Goal: Check status: Check status

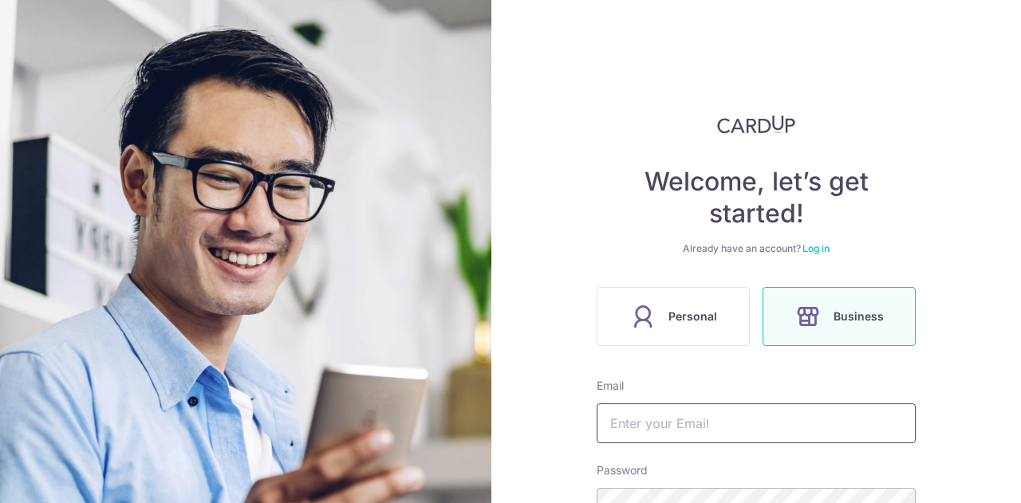
scroll to position [160, 0]
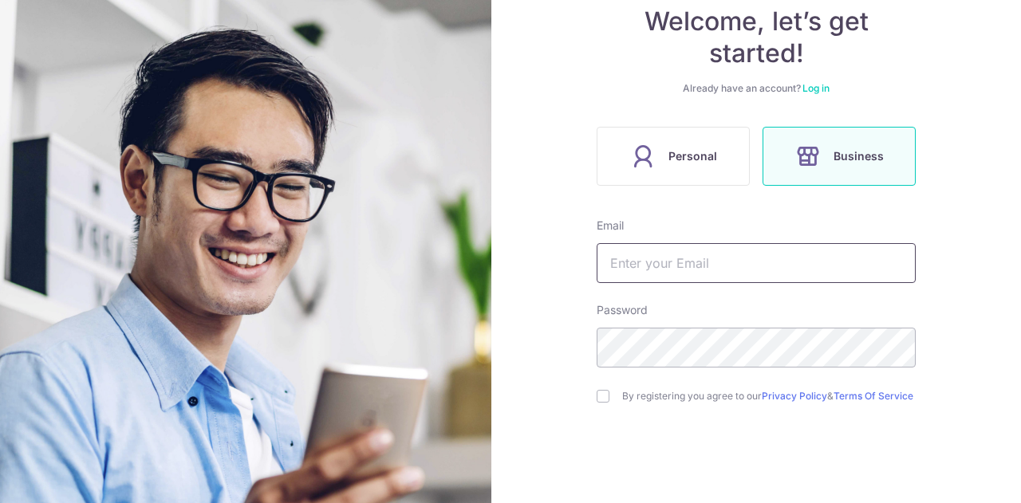
click at [667, 264] on input "text" at bounding box center [756, 263] width 319 height 40
type input "[EMAIL_ADDRESS][DOMAIN_NAME]"
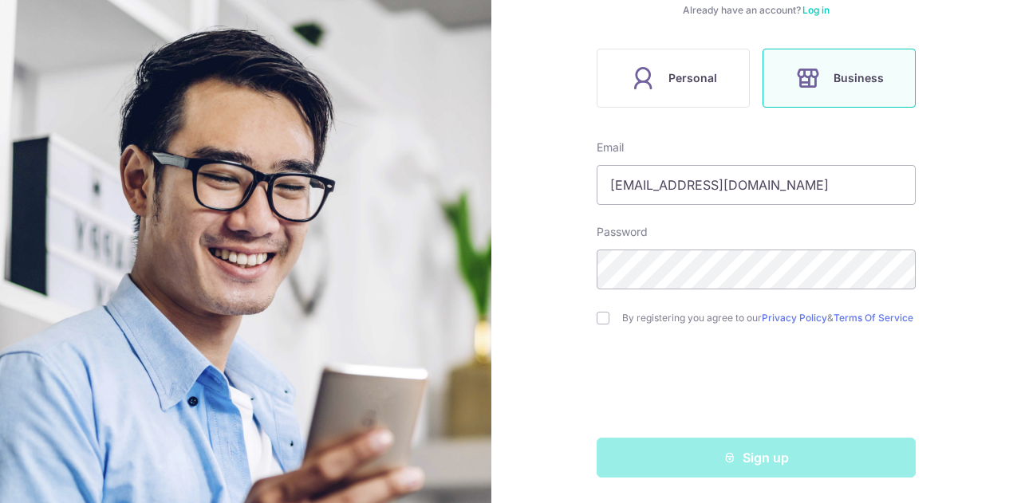
click at [597, 309] on div "By registering you agree to our Privacy Policy & Terms Of Service" at bounding box center [756, 318] width 319 height 19
click at [603, 315] on input "checkbox" at bounding box center [603, 318] width 13 height 13
checkbox input "true"
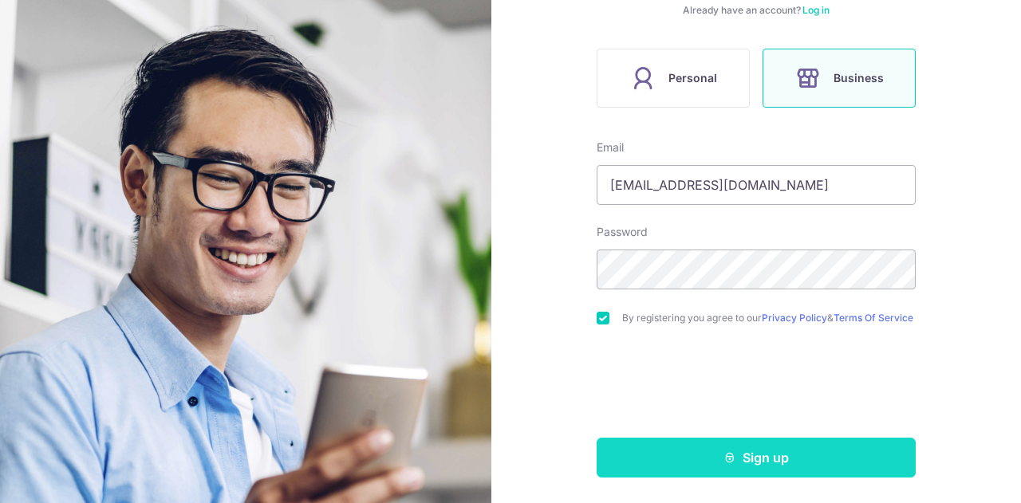
click at [716, 461] on button "Sign up" at bounding box center [756, 458] width 319 height 40
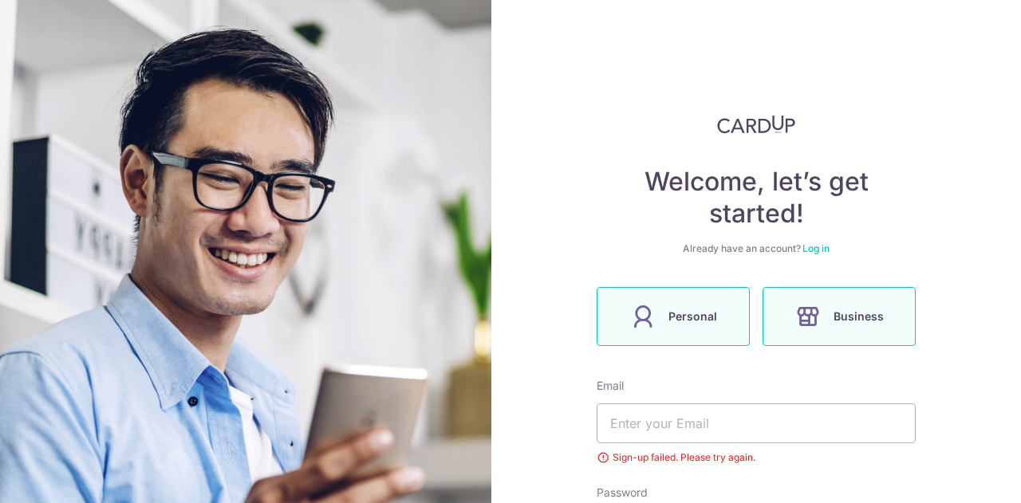
type input "[EMAIL_ADDRESS][DOMAIN_NAME]"
click at [657, 300] on label "Personal" at bounding box center [673, 316] width 153 height 59
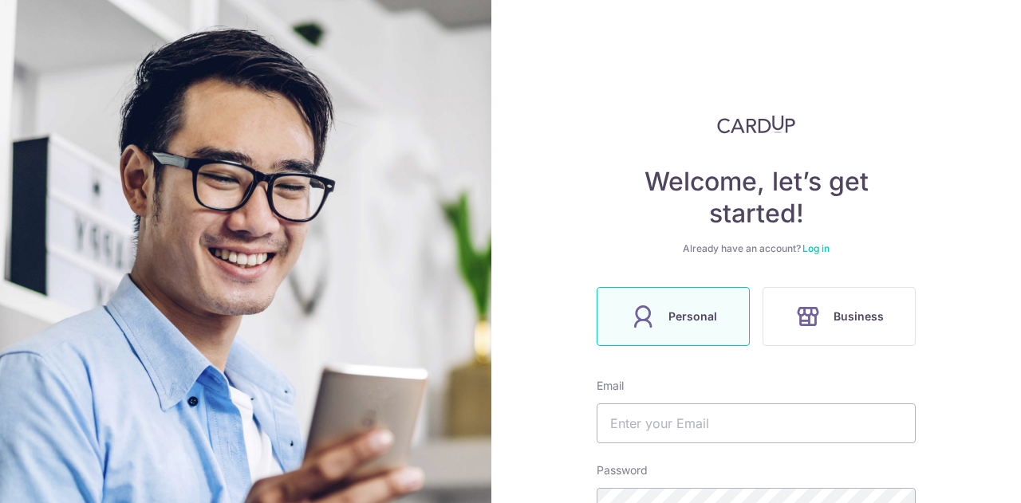
scroll to position [243, 0]
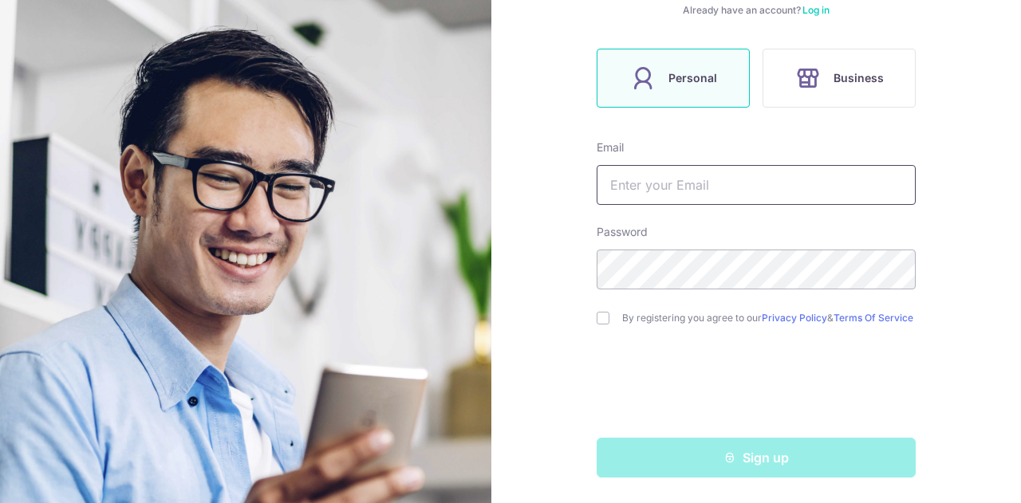
click at [624, 178] on input "text" at bounding box center [756, 185] width 319 height 40
type input "[EMAIL_ADDRESS][DOMAIN_NAME]"
click at [597, 314] on input "checkbox" at bounding box center [603, 318] width 13 height 13
checkbox input "true"
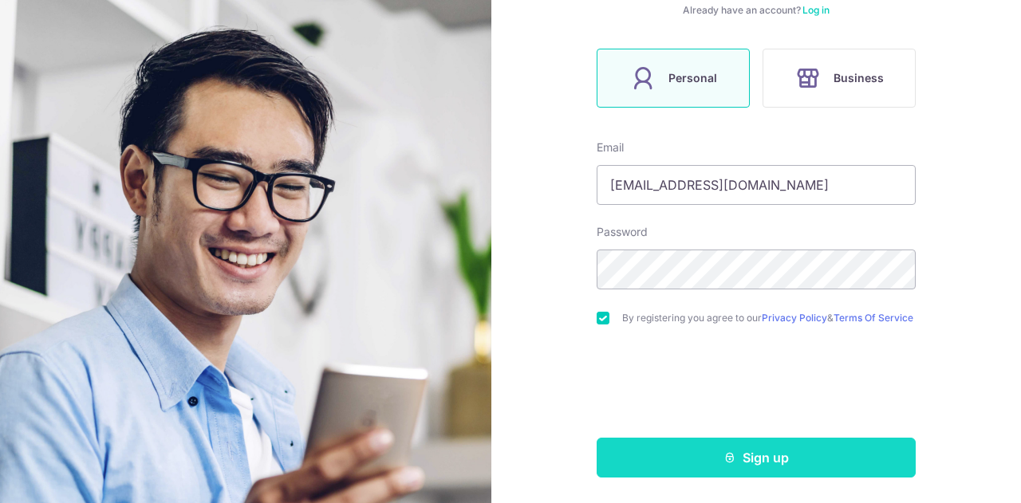
click at [673, 466] on button "Sign up" at bounding box center [756, 458] width 319 height 40
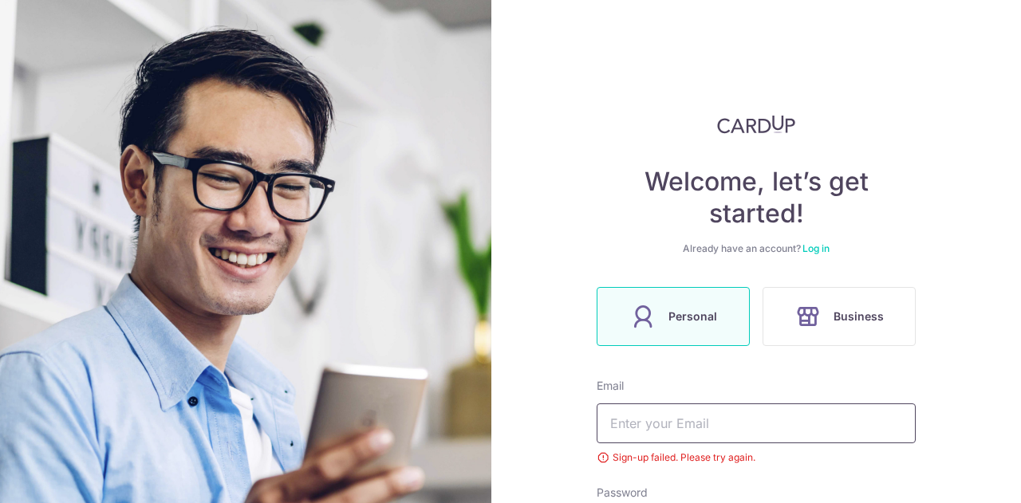
type input "[EMAIL_ADDRESS][DOMAIN_NAME]"
click at [815, 243] on link "Log in" at bounding box center [816, 249] width 27 height 12
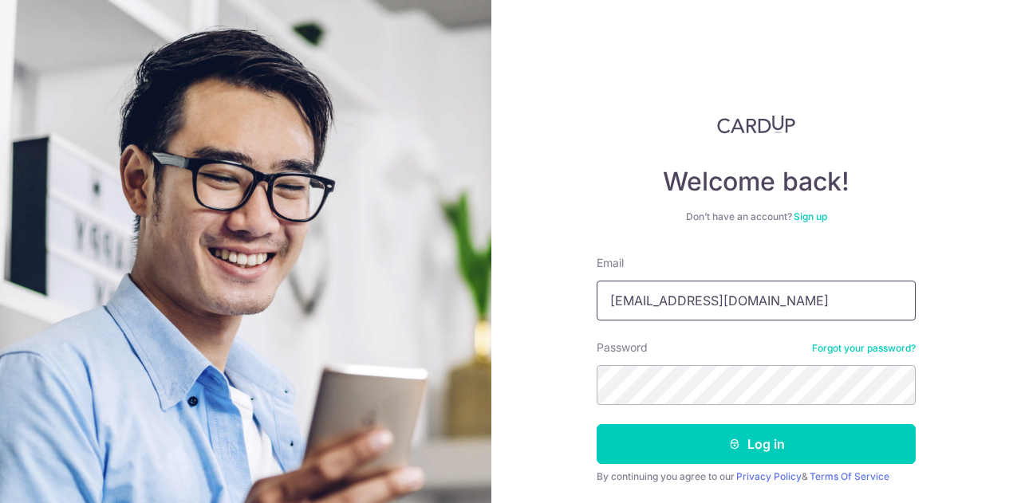
scroll to position [41, 0]
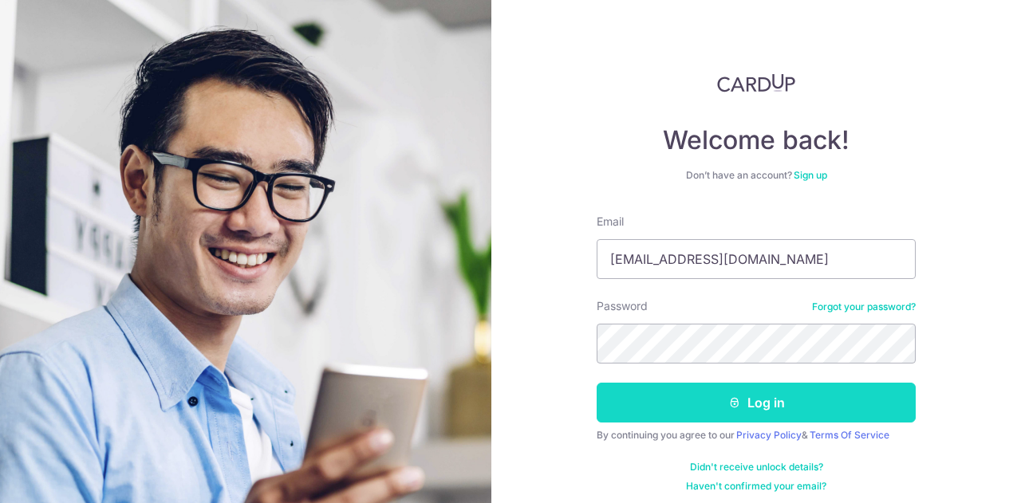
click at [721, 407] on button "Log in" at bounding box center [756, 403] width 319 height 40
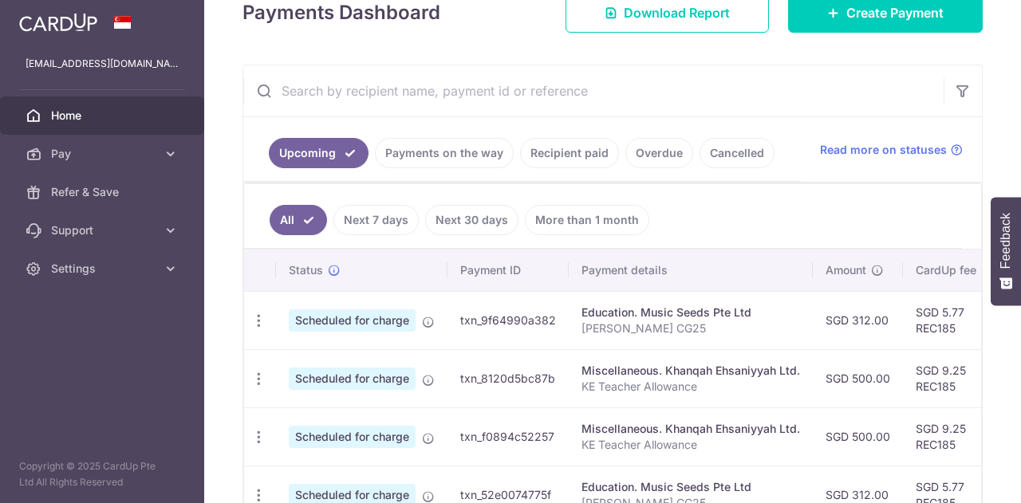
scroll to position [245, 0]
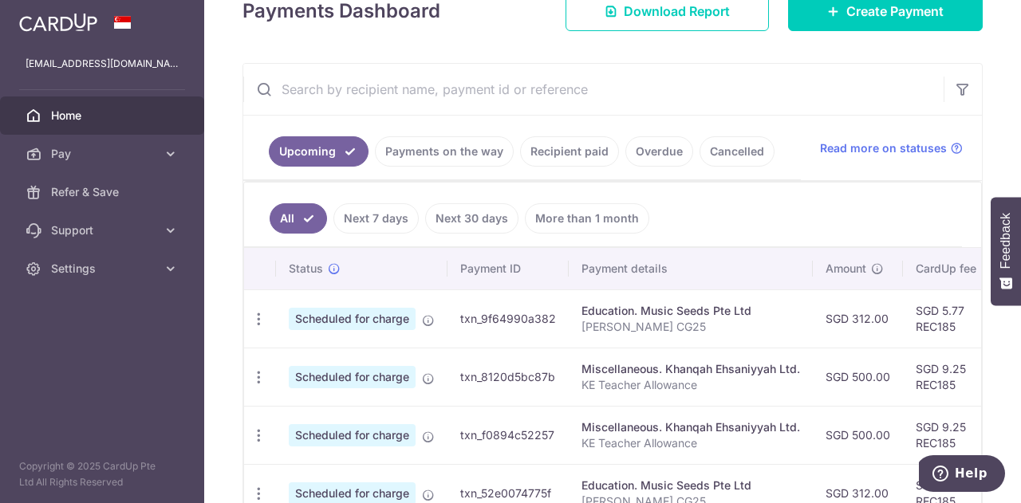
click at [562, 154] on link "Recipient paid" at bounding box center [569, 151] width 99 height 30
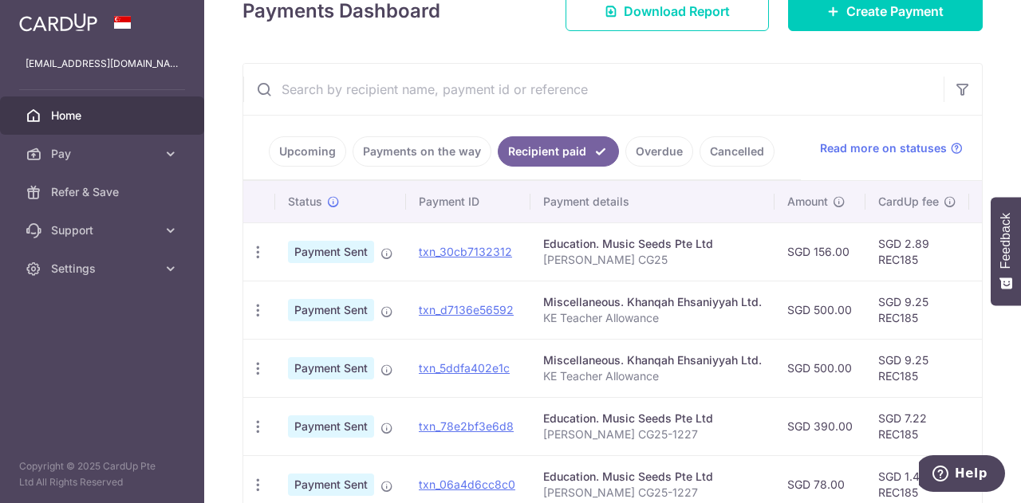
drag, startPoint x: 378, startPoint y: 355, endPoint x: 857, endPoint y: 336, distance: 479.0
click at [857, 339] on td "SGD 500.00" at bounding box center [820, 368] width 91 height 58
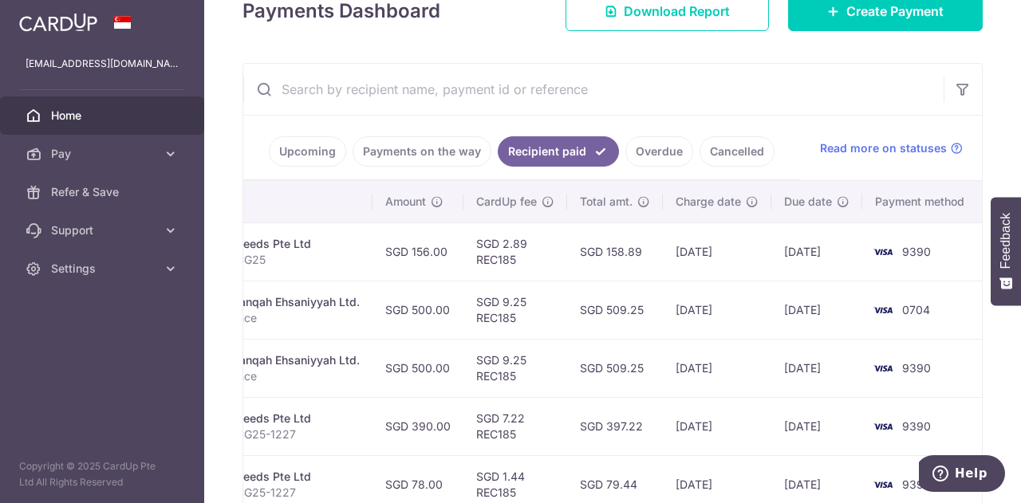
scroll to position [0, 0]
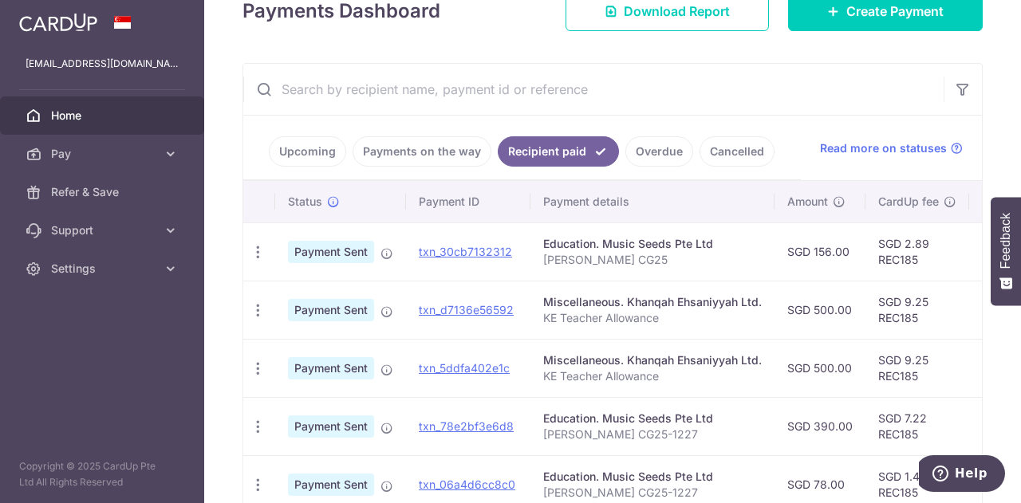
click at [404, 157] on link "Payments on the way" at bounding box center [422, 151] width 139 height 30
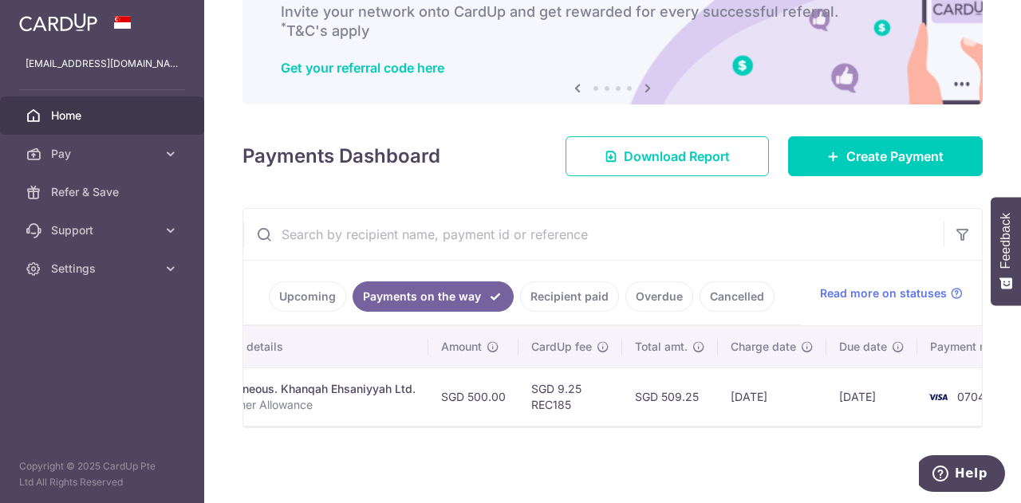
scroll to position [0, 418]
